Goal: Task Accomplishment & Management: Complete application form

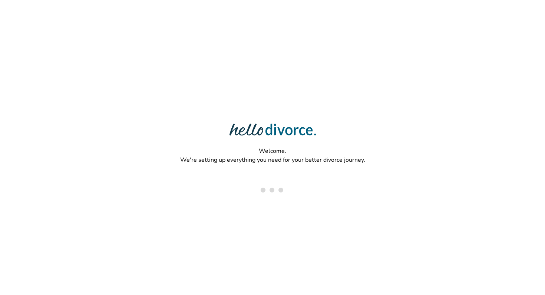
click at [327, 166] on p "Welcome. We're setting up everything you need for your better divorce journey." at bounding box center [272, 156] width 191 height 24
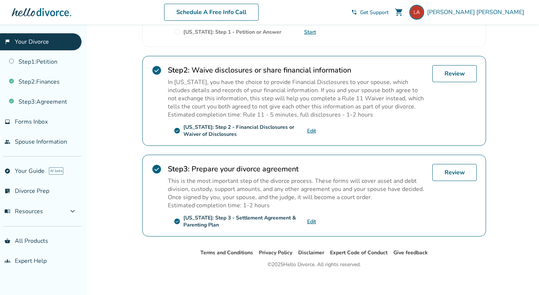
scroll to position [191, 0]
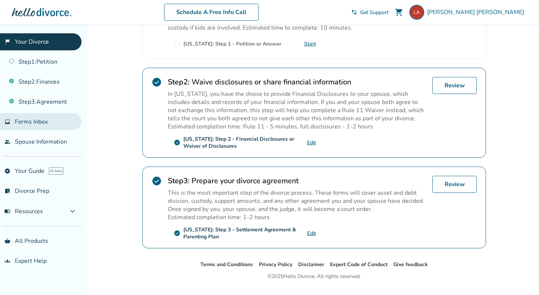
click at [44, 119] on span "Forms Inbox" at bounding box center [31, 122] width 33 height 8
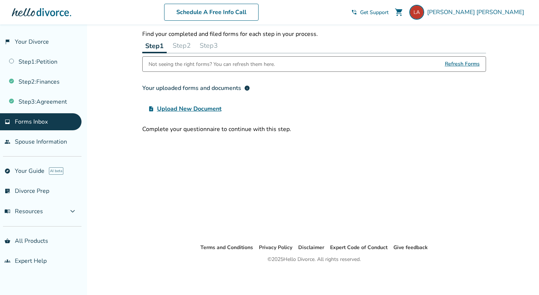
scroll to position [24, 0]
click at [182, 53] on div "Forms Inbox Find your completed and filed forms for each step in your process. …" at bounding box center [314, 73] width 344 height 122
click at [189, 43] on button "Step 2" at bounding box center [182, 45] width 24 height 15
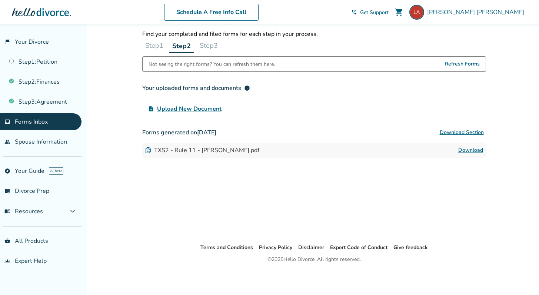
click at [212, 44] on button "Step 3" at bounding box center [209, 45] width 24 height 15
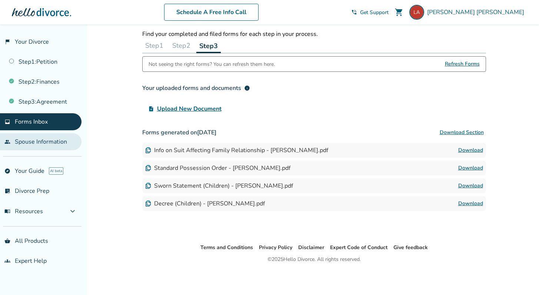
click at [56, 144] on link "people Spouse Information" at bounding box center [41, 141] width 82 height 17
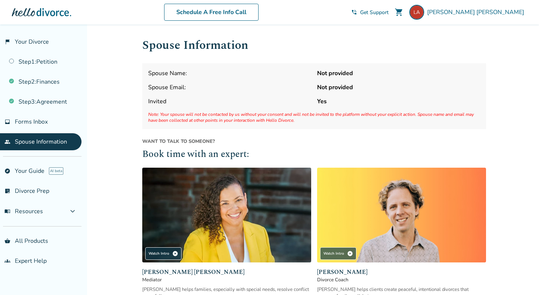
click at [332, 75] on strong "Not provided" at bounding box center [398, 73] width 163 height 8
click at [59, 142] on link "people Spouse Information" at bounding box center [41, 141] width 82 height 17
click at [47, 65] on link "Step 1 : Petition" at bounding box center [41, 61] width 82 height 17
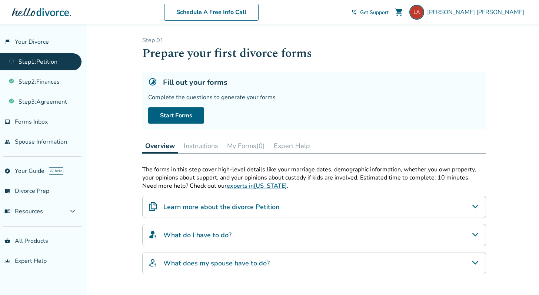
click at [292, 143] on button "Expert Help" at bounding box center [292, 146] width 42 height 15
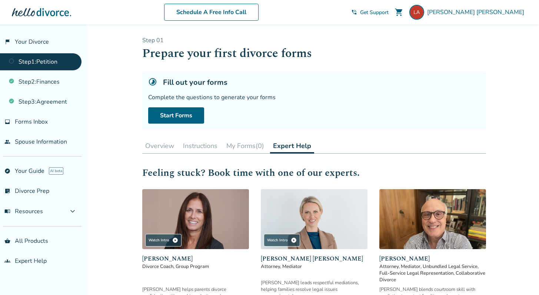
click at [253, 145] on button "My Forms (0)" at bounding box center [246, 146] width 44 height 15
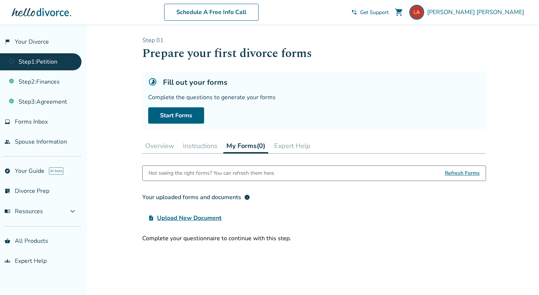
click at [212, 146] on button "Instructions" at bounding box center [200, 146] width 40 height 15
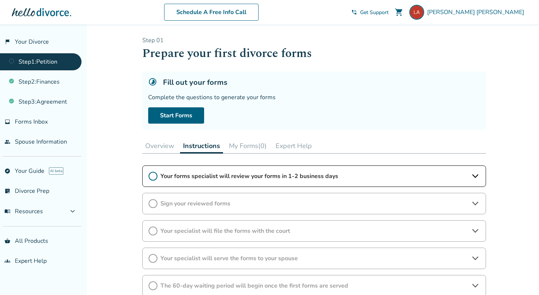
click at [247, 175] on span "Your forms specialist will review your forms in 1-2 business days" at bounding box center [315, 176] width 308 height 8
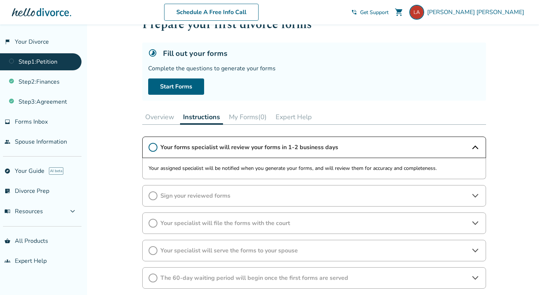
scroll to position [30, 0]
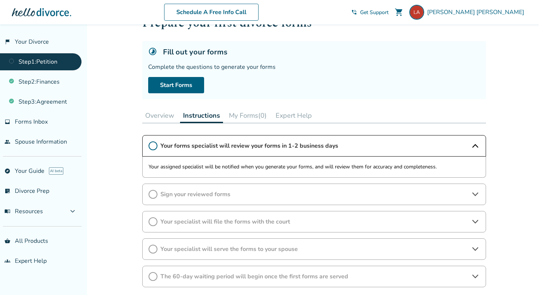
click at [257, 169] on p "Your assigned specialist will be notified when you generate your forms, and wil…" at bounding box center [314, 167] width 331 height 9
click at [251, 147] on span "Your forms specialist will review your forms in 1-2 business days" at bounding box center [315, 146] width 308 height 8
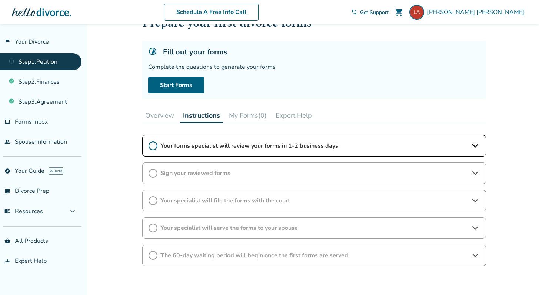
click at [153, 146] on icon at bounding box center [153, 146] width 9 height 9
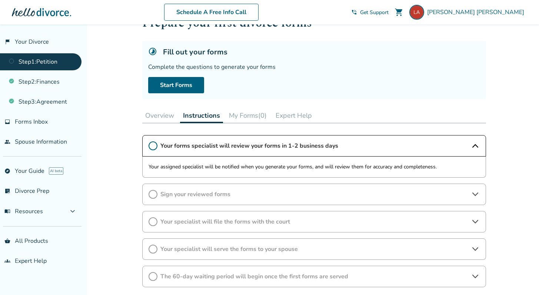
click at [155, 197] on icon at bounding box center [153, 194] width 9 height 9
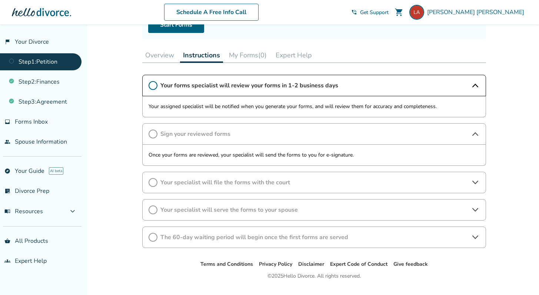
scroll to position [91, 0]
click at [195, 186] on div "Your specialist will file the forms with the court" at bounding box center [314, 182] width 344 height 21
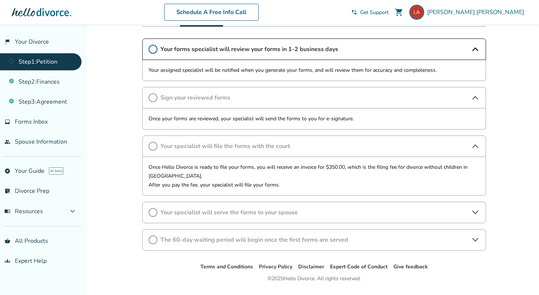
scroll to position [130, 0]
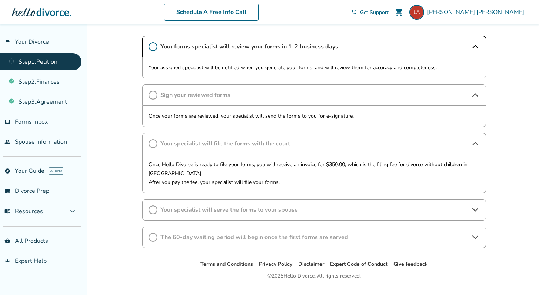
click at [226, 215] on div "Your specialist will serve the forms to your spouse" at bounding box center [314, 209] width 344 height 21
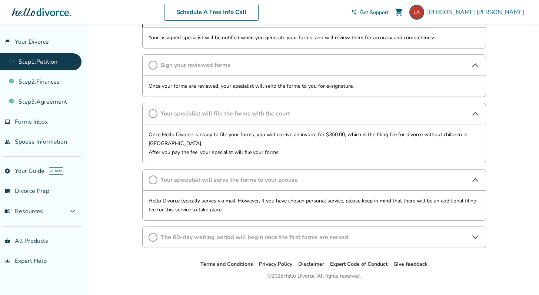
scroll to position [176, 0]
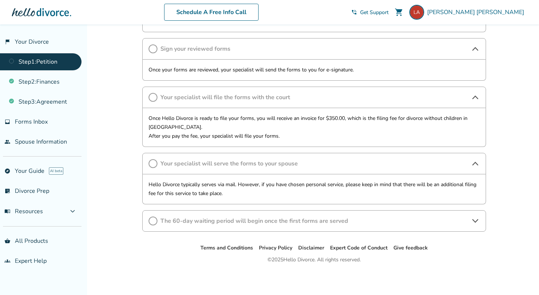
click at [215, 226] on div "The 60-day waiting period will begin once the first forms are served" at bounding box center [314, 221] width 344 height 21
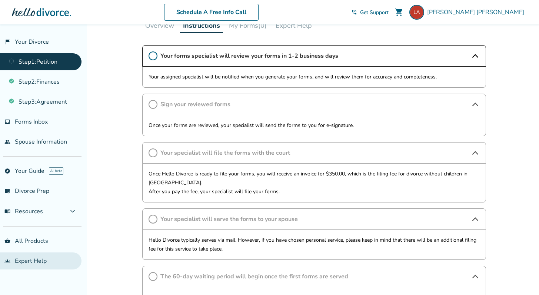
scroll to position [22, 0]
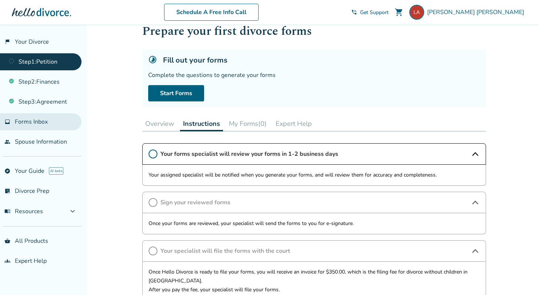
click at [49, 123] on link "inbox Forms Inbox" at bounding box center [41, 121] width 82 height 17
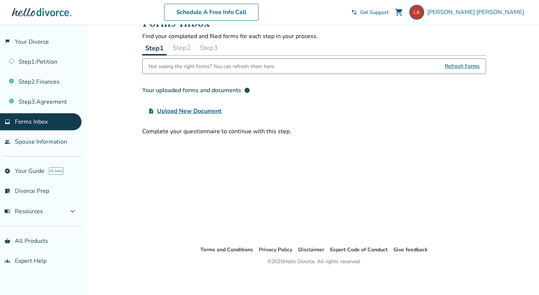
click at [466, 65] on span "Refresh Forms" at bounding box center [462, 66] width 35 height 15
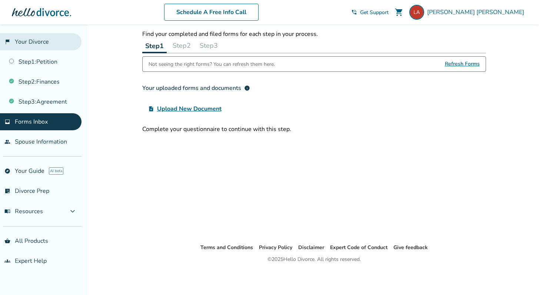
click at [49, 43] on link "flag_2 Your Divorce" at bounding box center [41, 41] width 82 height 17
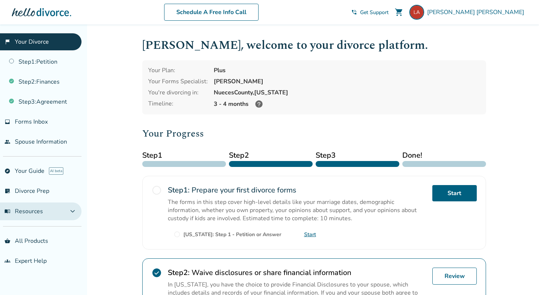
click at [40, 216] on button "menu_book Resources expand_more" at bounding box center [41, 212] width 82 height 18
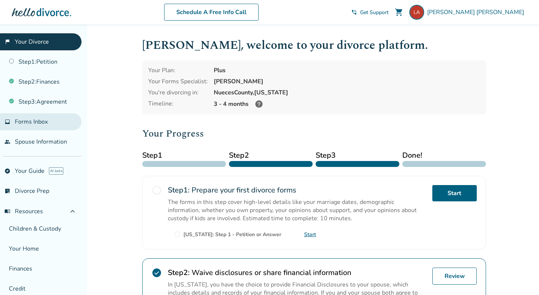
click at [38, 126] on link "inbox Forms Inbox" at bounding box center [41, 121] width 82 height 17
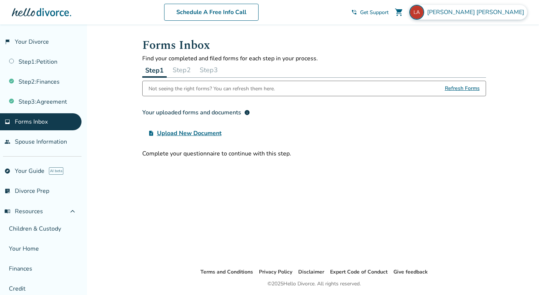
click at [484, 14] on div "[PERSON_NAME]" at bounding box center [469, 12] width 118 height 15
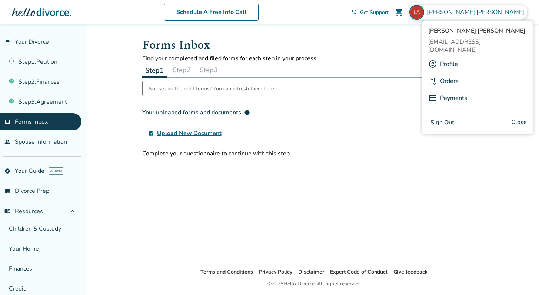
click at [436, 77] on div "Orders" at bounding box center [478, 81] width 99 height 14
click at [450, 74] on link "Orders" at bounding box center [449, 81] width 19 height 14
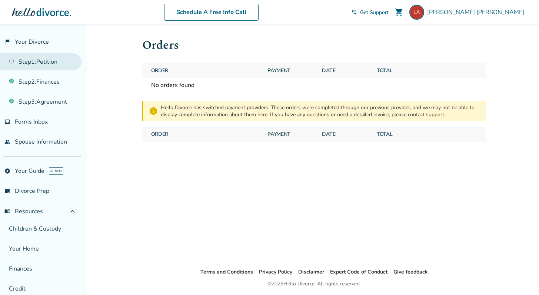
click at [34, 61] on link "Step 1 : Petition" at bounding box center [41, 61] width 82 height 17
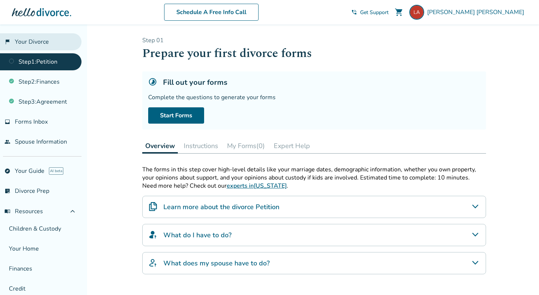
click at [41, 36] on link "flag_2 Your Divorce" at bounding box center [41, 41] width 82 height 17
